Goal: Transaction & Acquisition: Purchase product/service

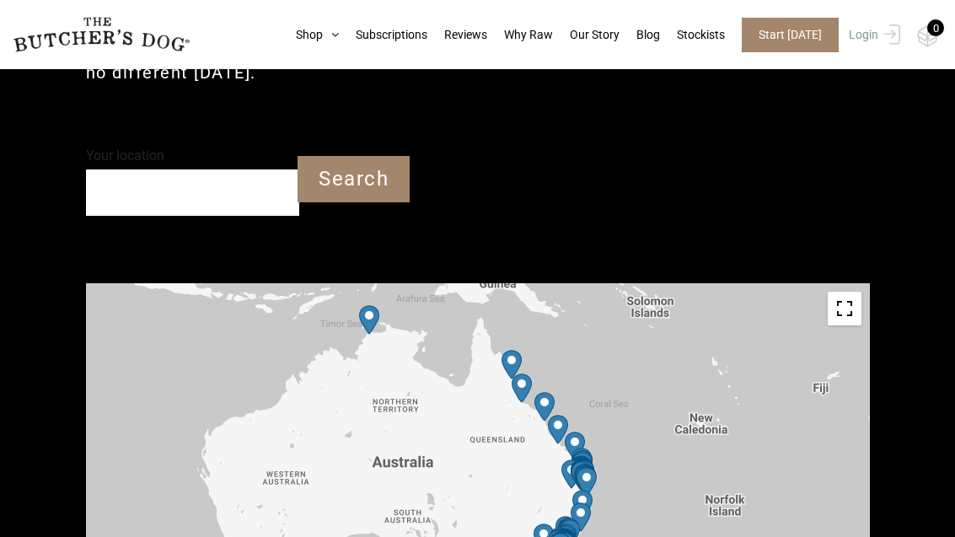
scroll to position [525, 0]
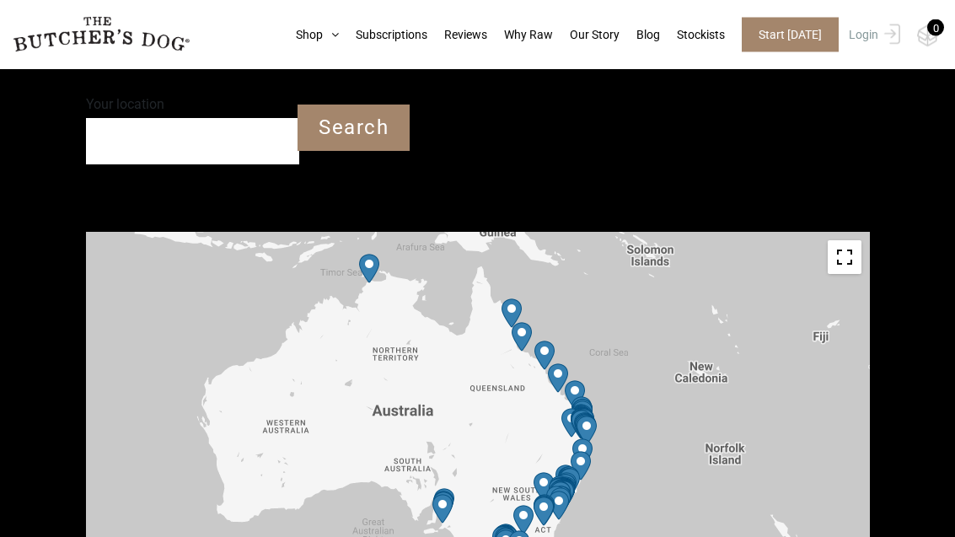
click at [215, 163] on input "Your location" at bounding box center [193, 142] width 214 height 46
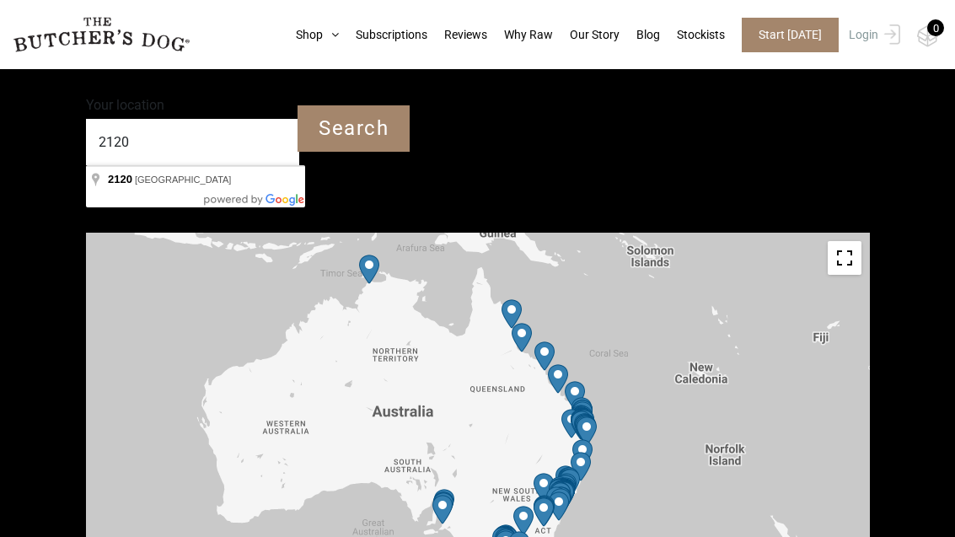
type input "Pennant Hills NSW 2120"
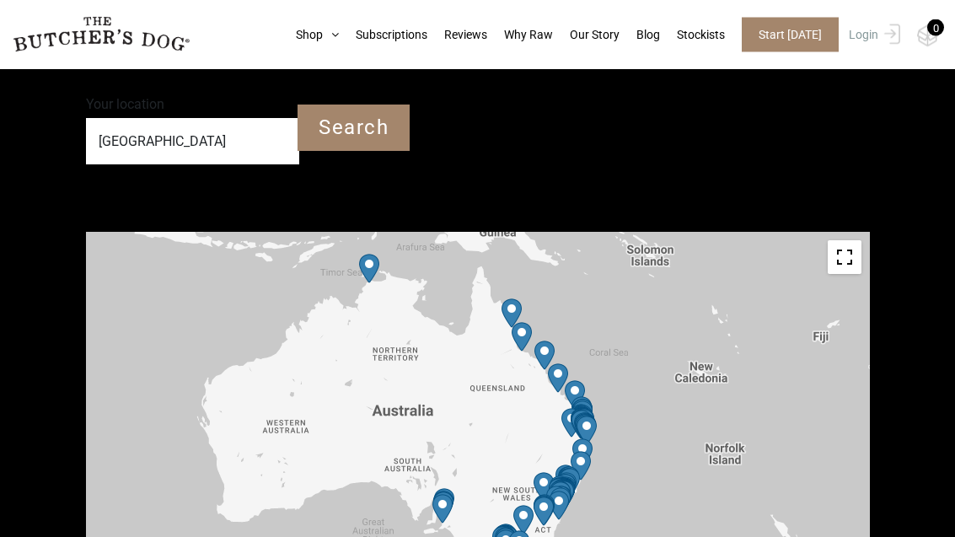
click at [355, 138] on input "Search" at bounding box center [353, 128] width 112 height 46
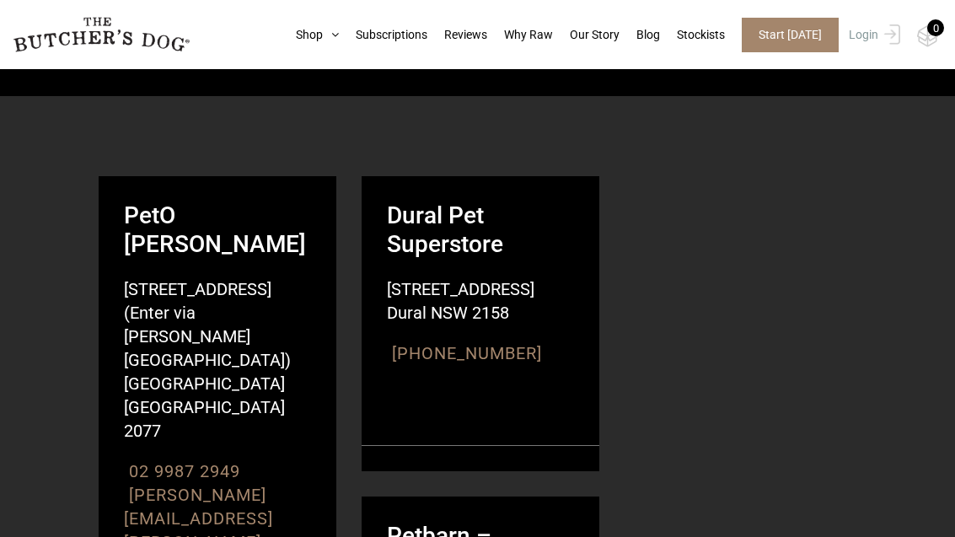
scroll to position [1105, 0]
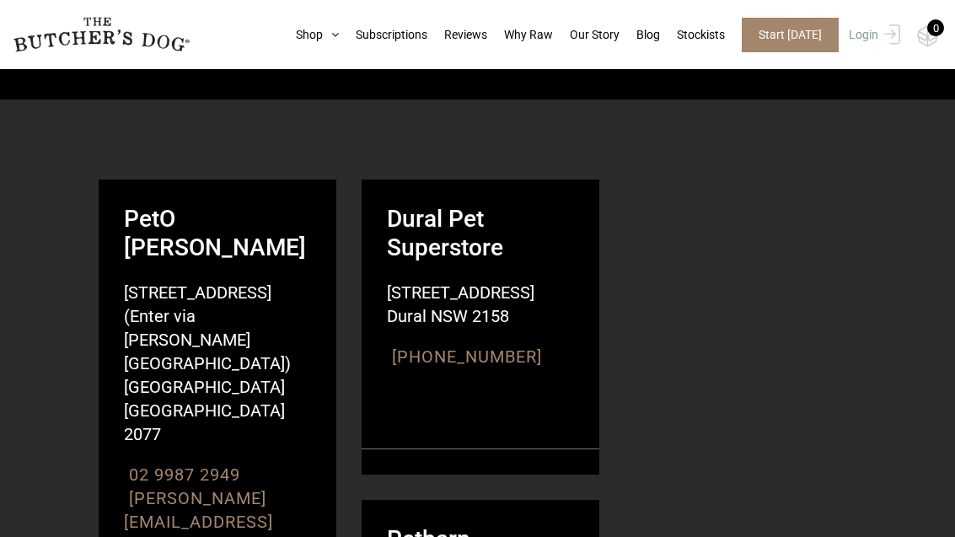
click at [323, 34] on icon at bounding box center [331, 35] width 16 height 12
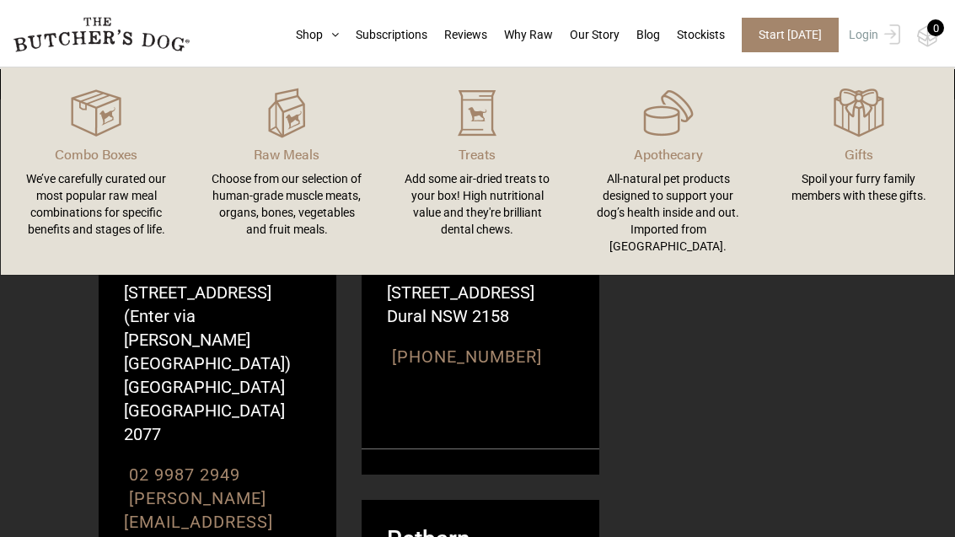
click at [492, 212] on div "Add some air-dried treats to your box! High nutritional value and they're brill…" at bounding box center [477, 203] width 150 height 67
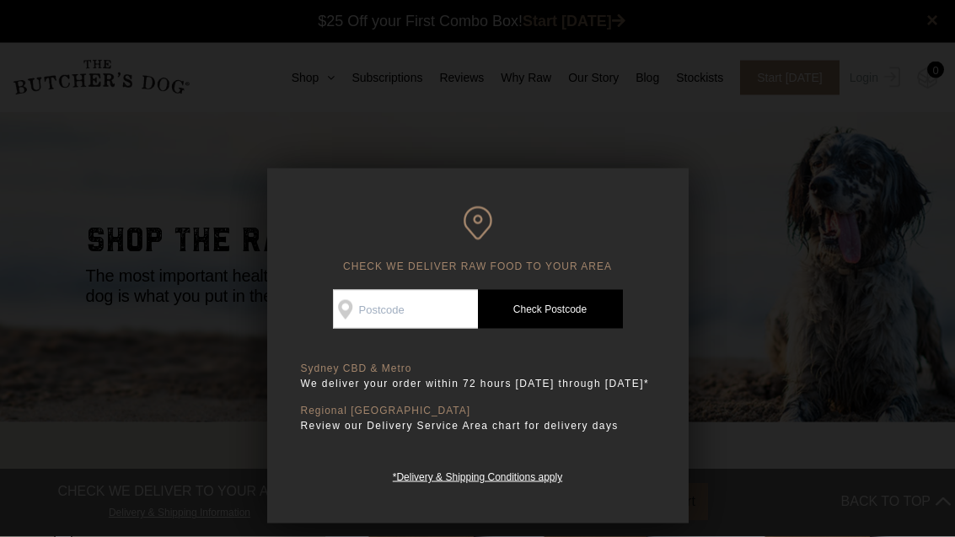
click at [410, 310] on input "Check Availability At" at bounding box center [405, 309] width 145 height 39
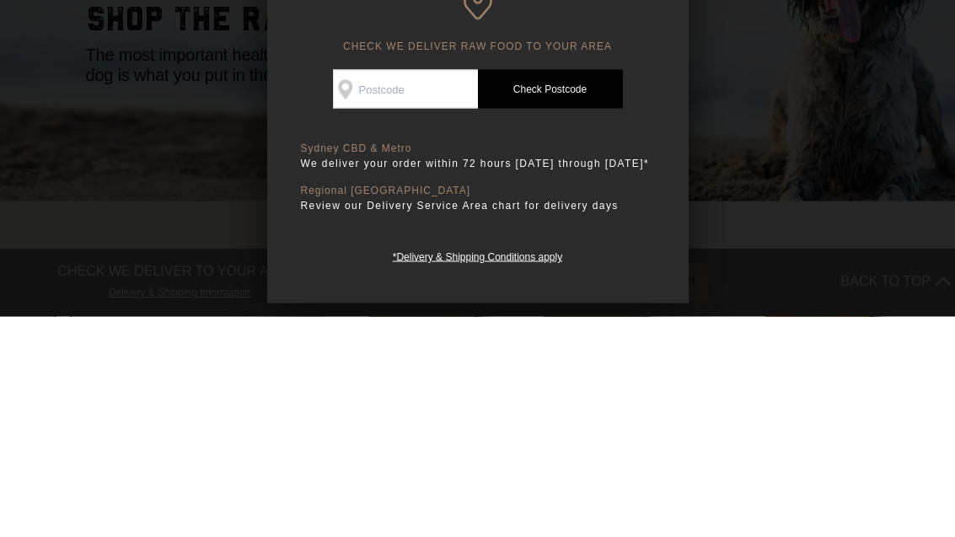
type input "2120"
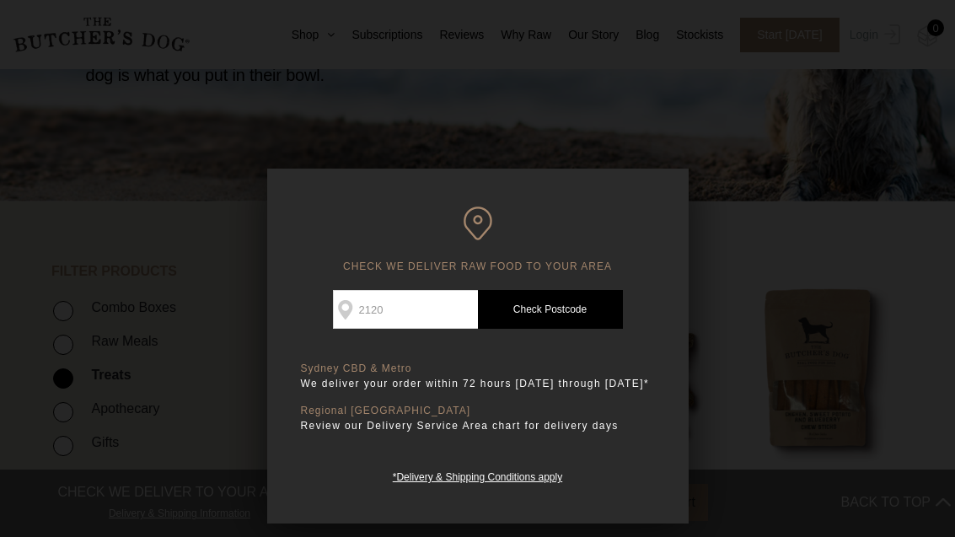
click at [554, 313] on link "Check Postcode" at bounding box center [550, 309] width 145 height 39
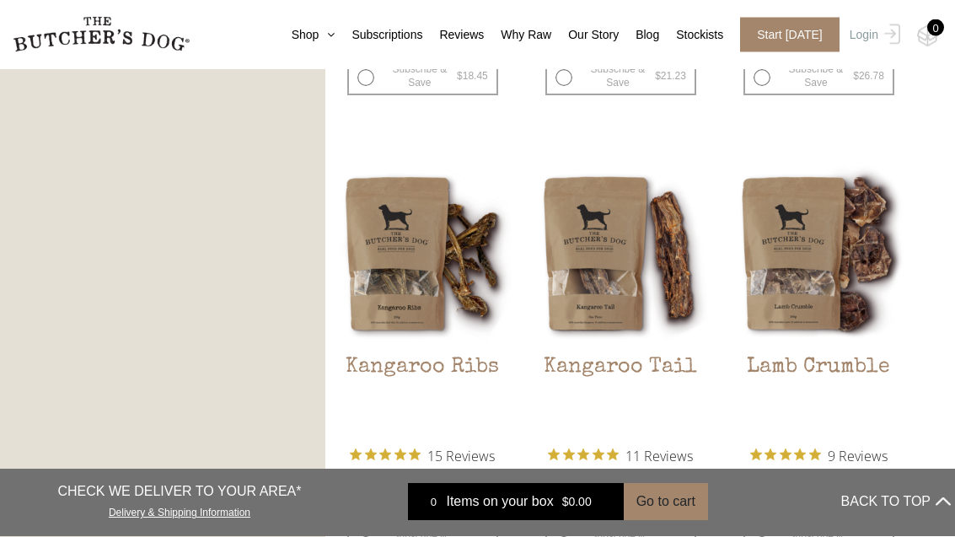
scroll to position [1277, 0]
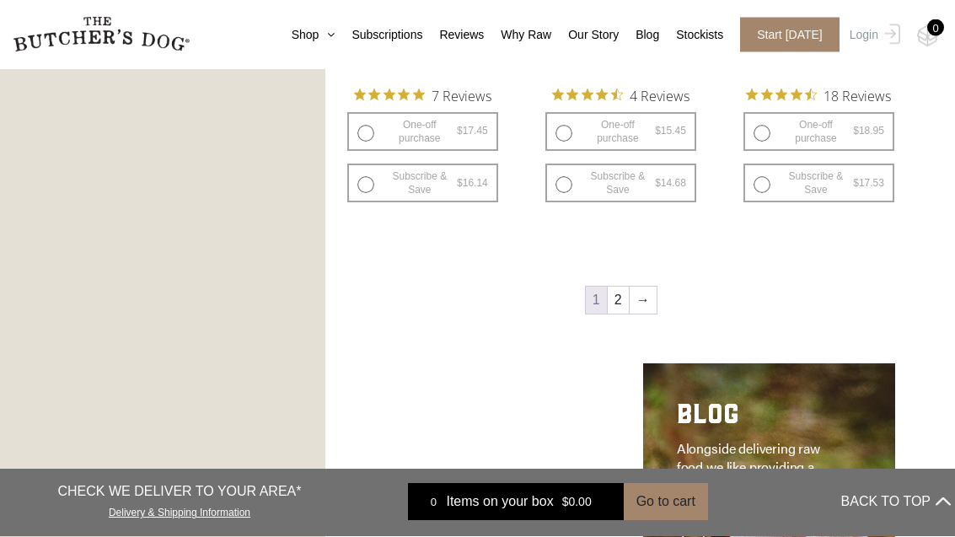
click at [639, 303] on link "→" at bounding box center [642, 300] width 27 height 27
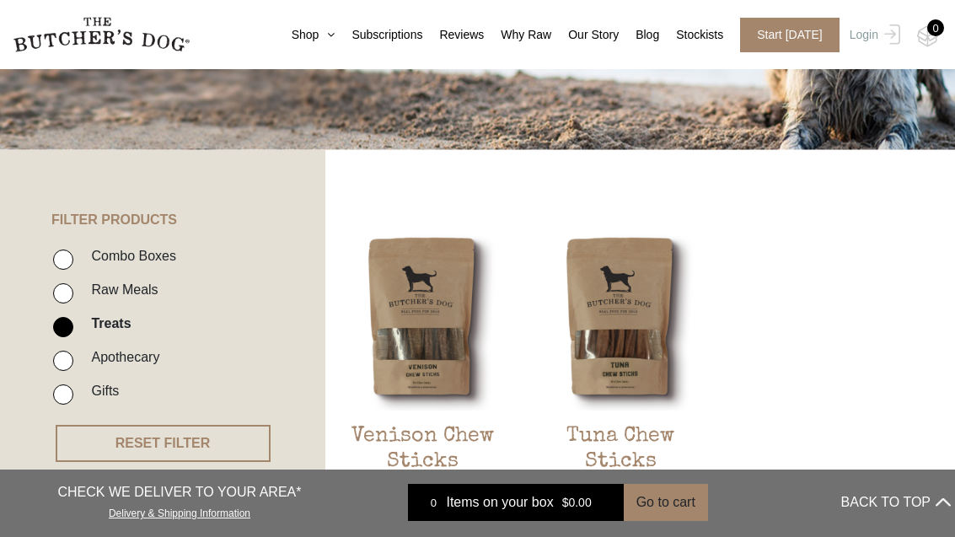
scroll to position [276, 0]
